Goal: Information Seeking & Learning: Check status

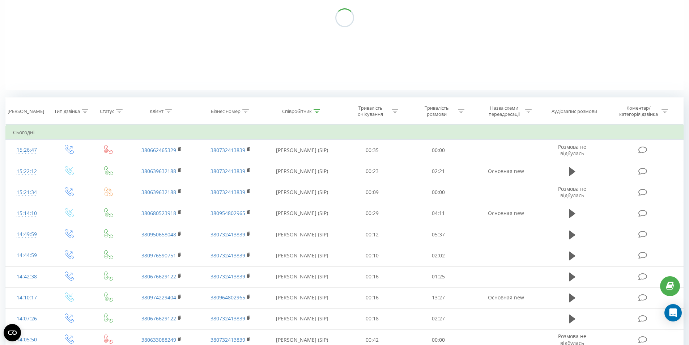
scroll to position [36, 0]
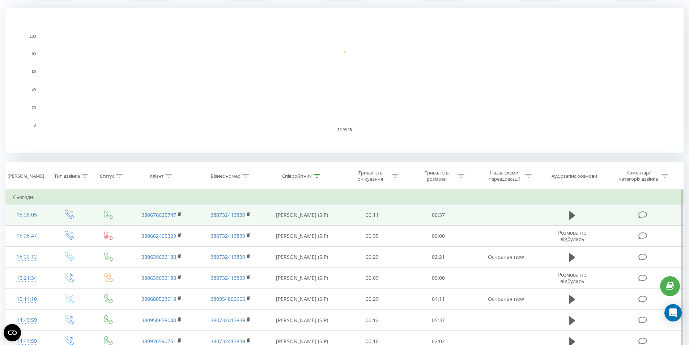
scroll to position [217, 0]
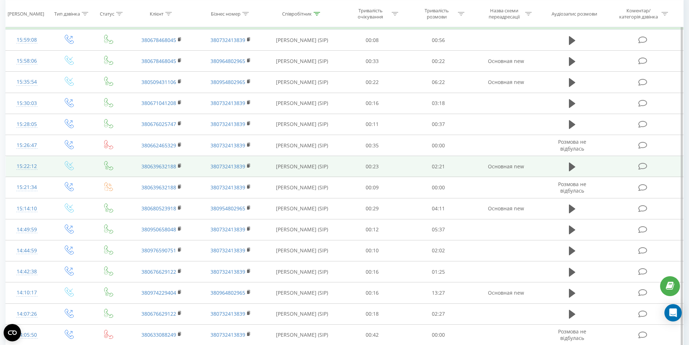
scroll to position [326, 0]
